Goal: Task Accomplishment & Management: Use online tool/utility

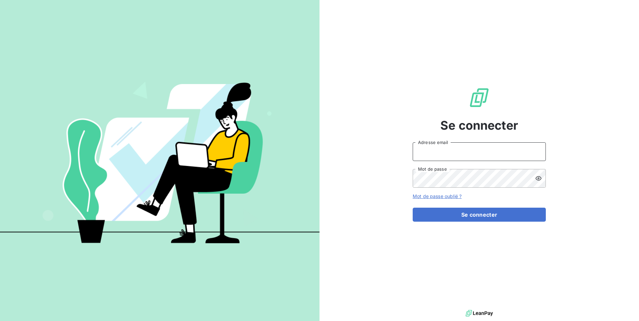
click at [462, 153] on input "Adresse email" at bounding box center [479, 151] width 133 height 19
type input "admin@omedo"
click at [413, 207] on button "Se connecter" at bounding box center [479, 214] width 133 height 14
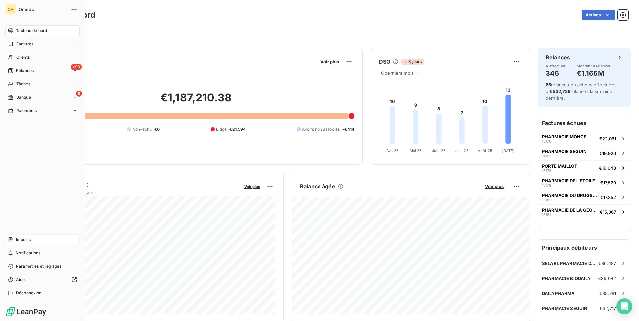
click at [36, 240] on div "Imports" at bounding box center [42, 239] width 74 height 11
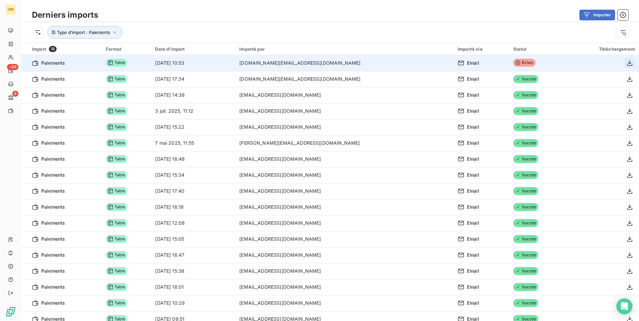
click at [631, 62] on icon "button" at bounding box center [629, 63] width 7 height 7
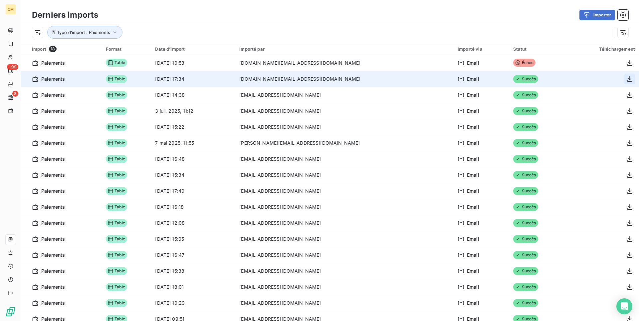
click at [629, 82] on button "button" at bounding box center [629, 79] width 11 height 11
